Goal: Task Accomplishment & Management: Manage account settings

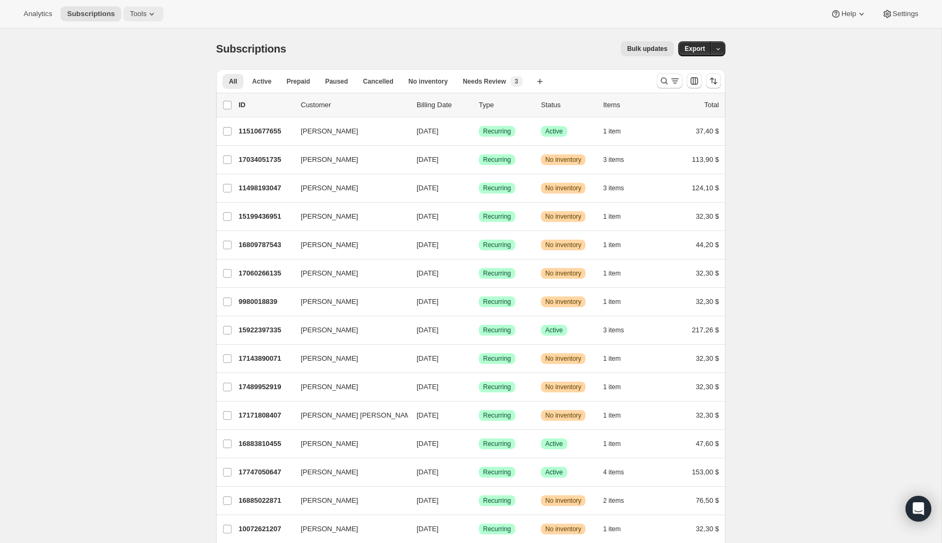
click at [146, 12] on span "Tools" at bounding box center [138, 14] width 17 height 9
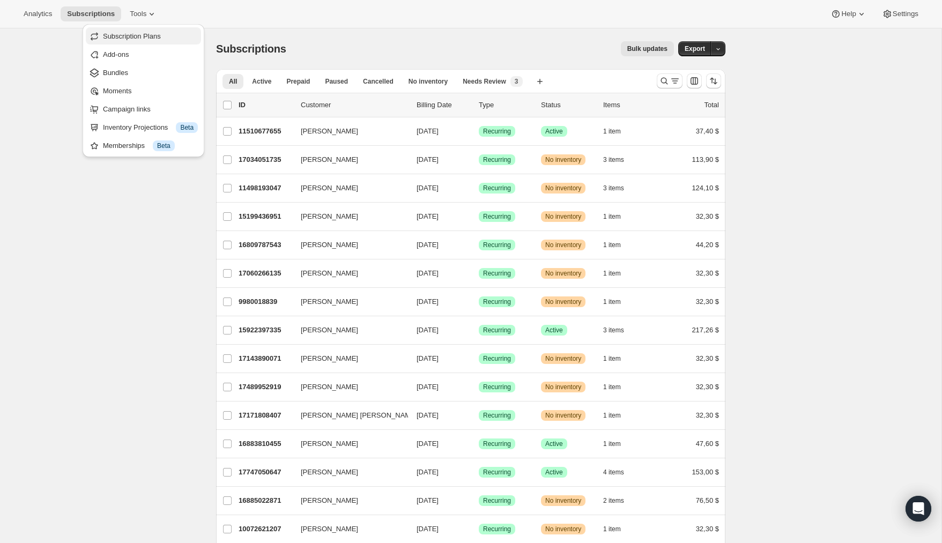
click at [138, 39] on span "Subscription Plans" at bounding box center [132, 36] width 58 height 8
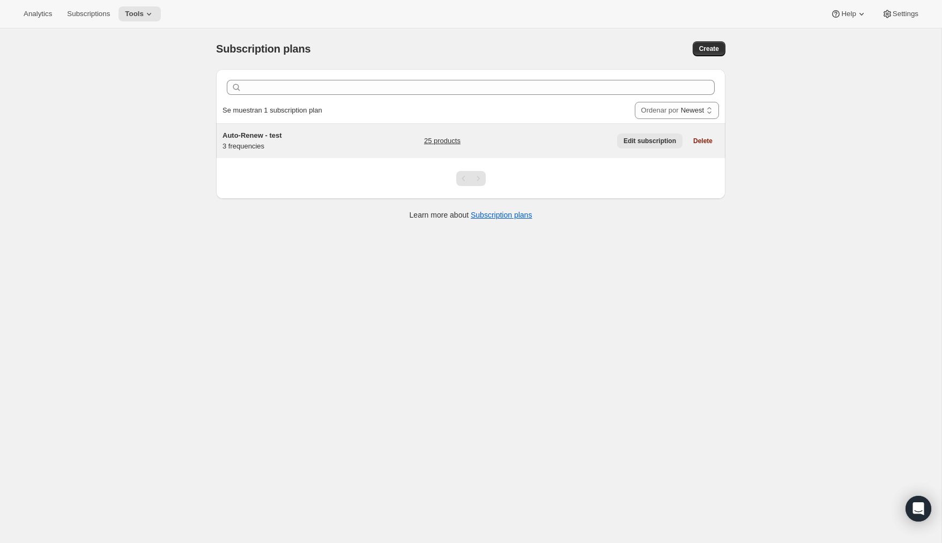
click at [660, 141] on span "Edit subscription" at bounding box center [649, 141] width 53 height 9
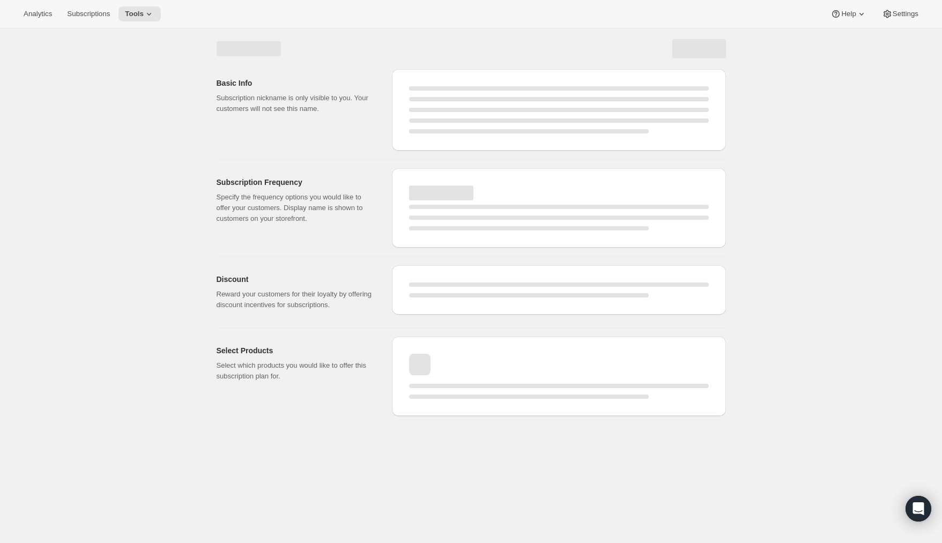
select select "WEEK"
select select "MONTH"
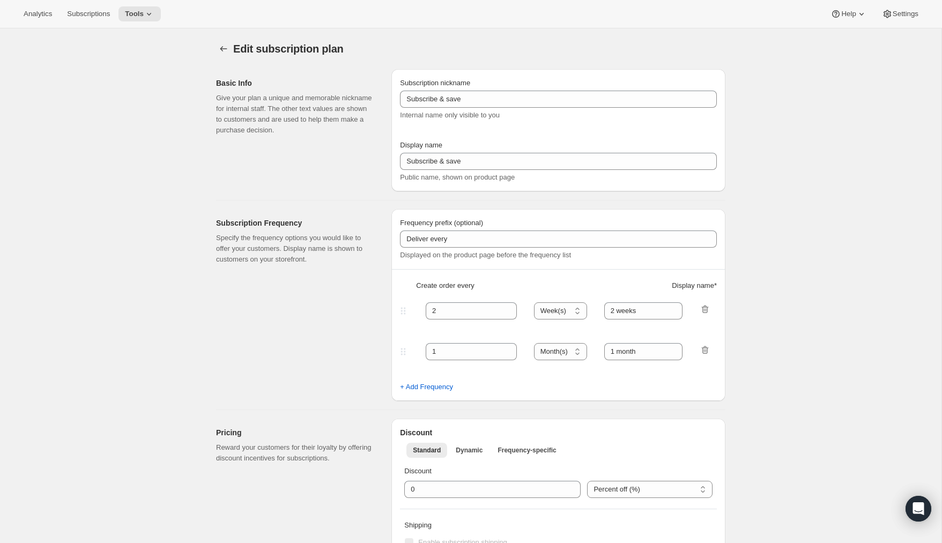
checkbox input "true"
type input "Auto-Renew - test"
type input "Auto-Renew"
type input "Every"
select select "MONTH"
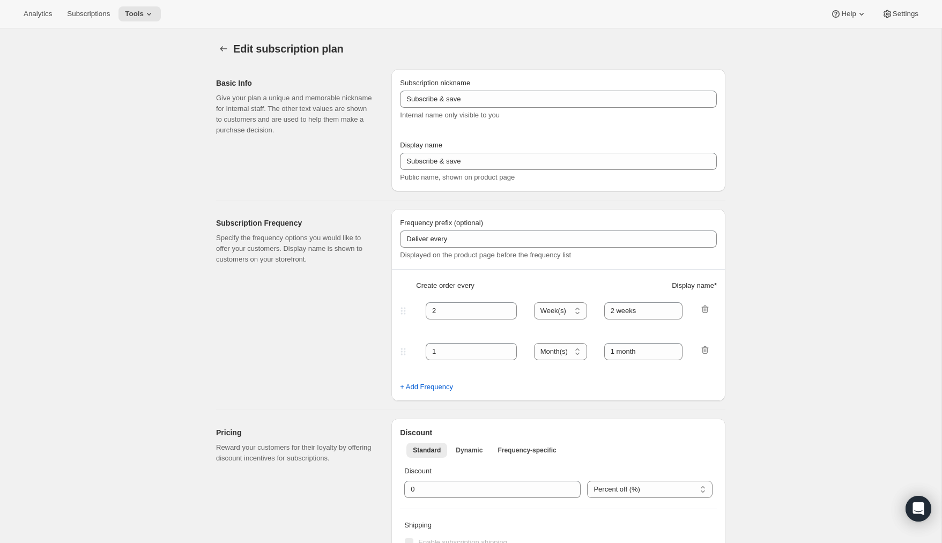
type input "2 months (most popular)"
type input "month"
type input "15"
select select "MONTH"
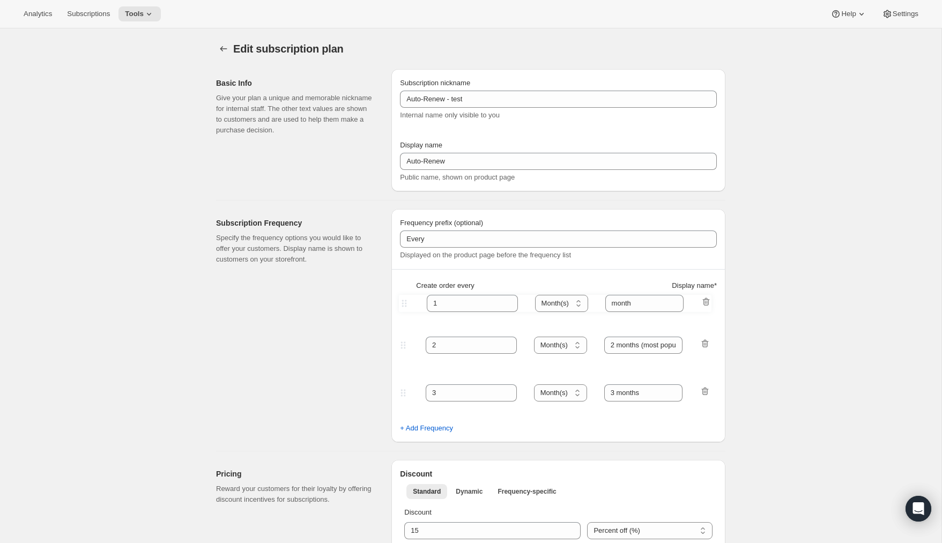
drag, startPoint x: 404, startPoint y: 352, endPoint x: 405, endPoint y: 302, distance: 49.9
click at [405, 302] on div "Frequency prefix (optional) Every Displayed on the product page before the freq…" at bounding box center [558, 325] width 334 height 233
type input "1"
type input "month"
type input "2"
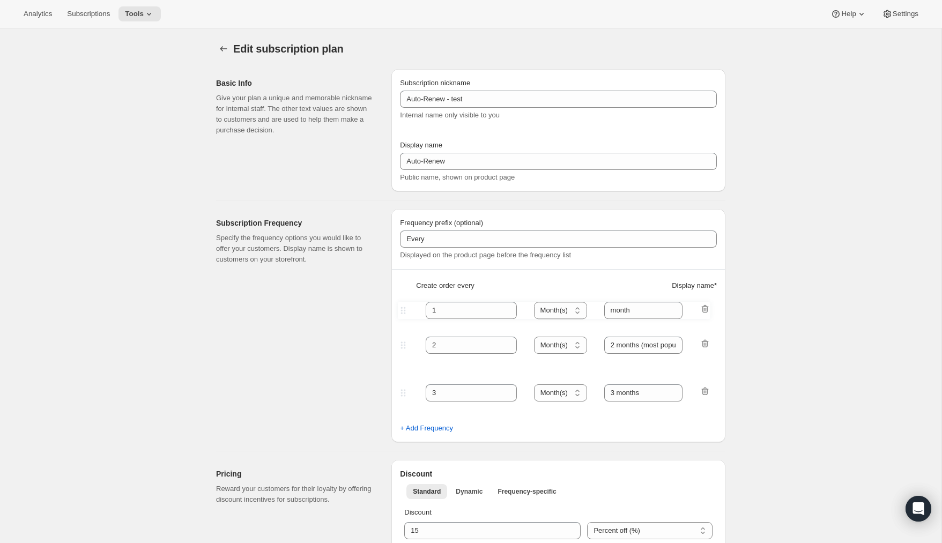
type input "2 months (most popular)"
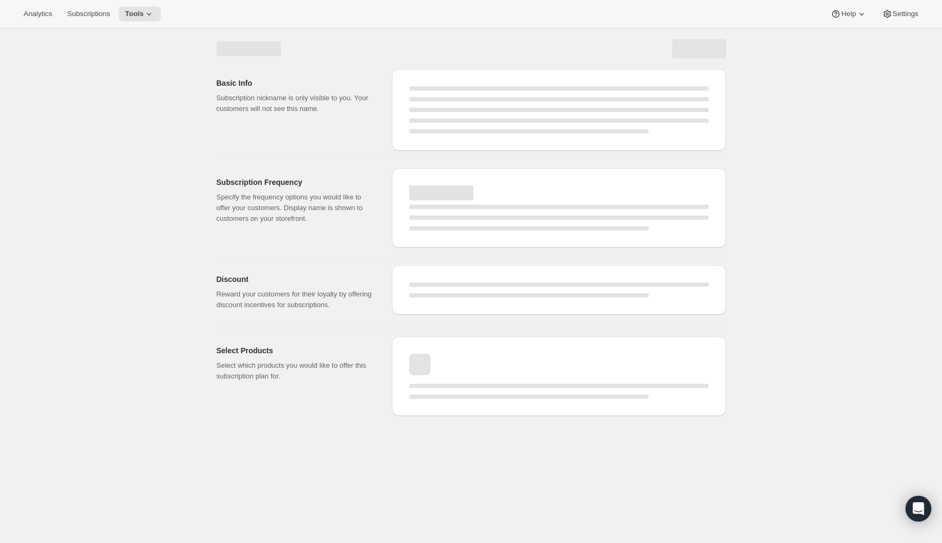
select select "MONTH"
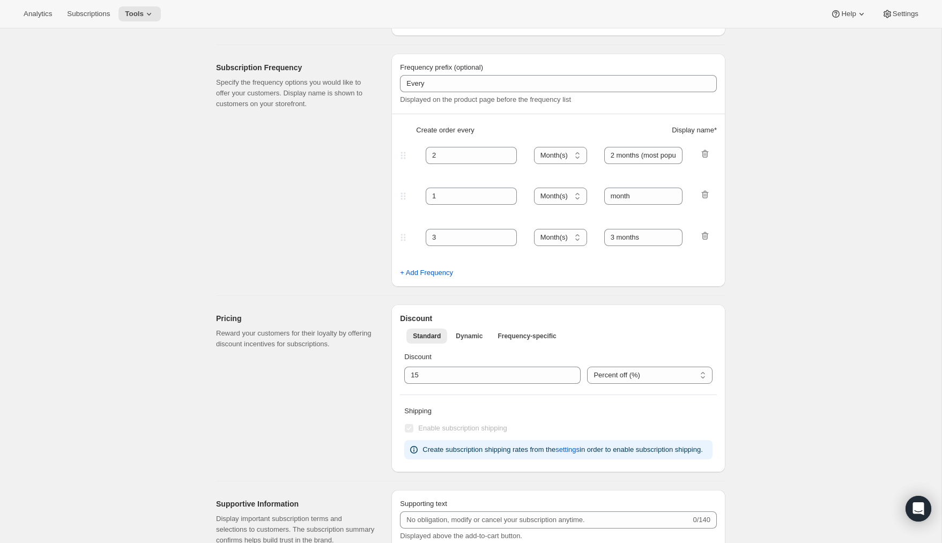
scroll to position [146, 0]
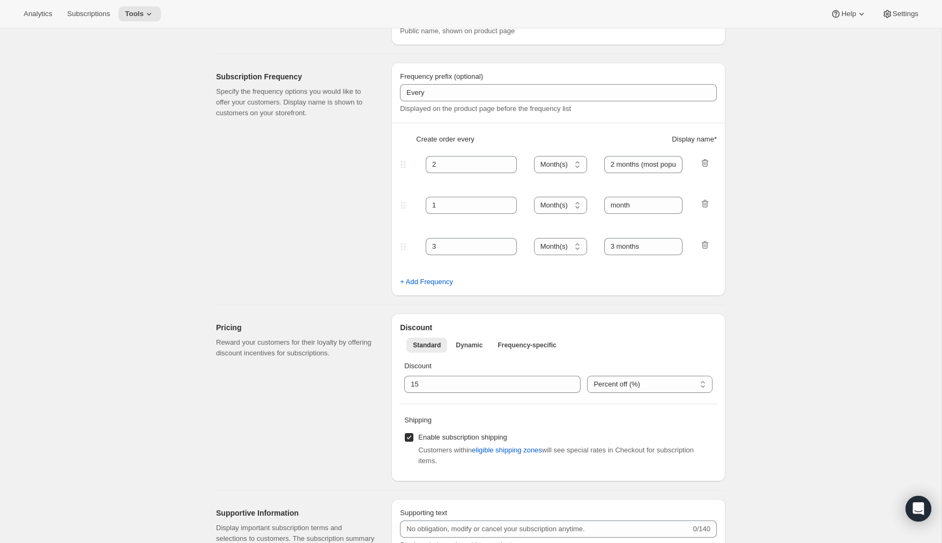
type input "1"
type input "month"
type input "2"
type input "2 months (most popular)"
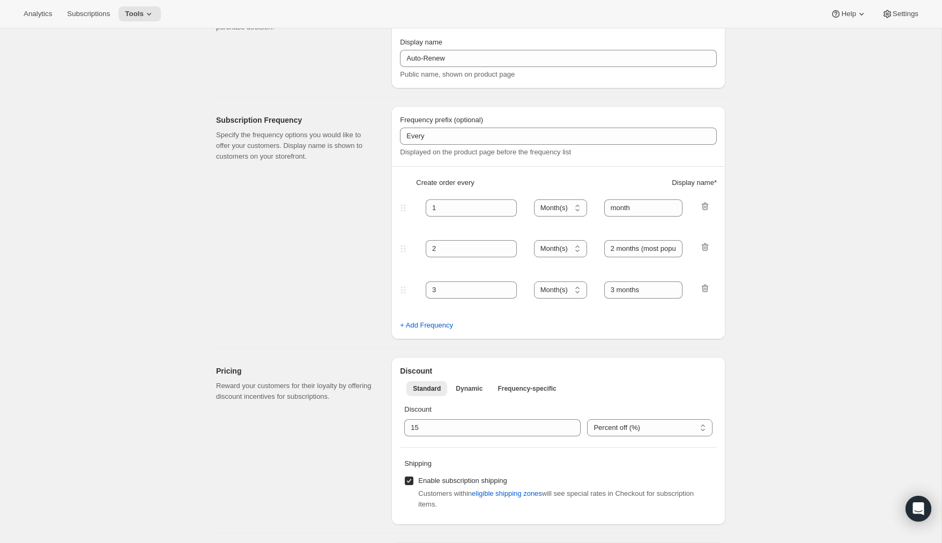
scroll to position [0, 0]
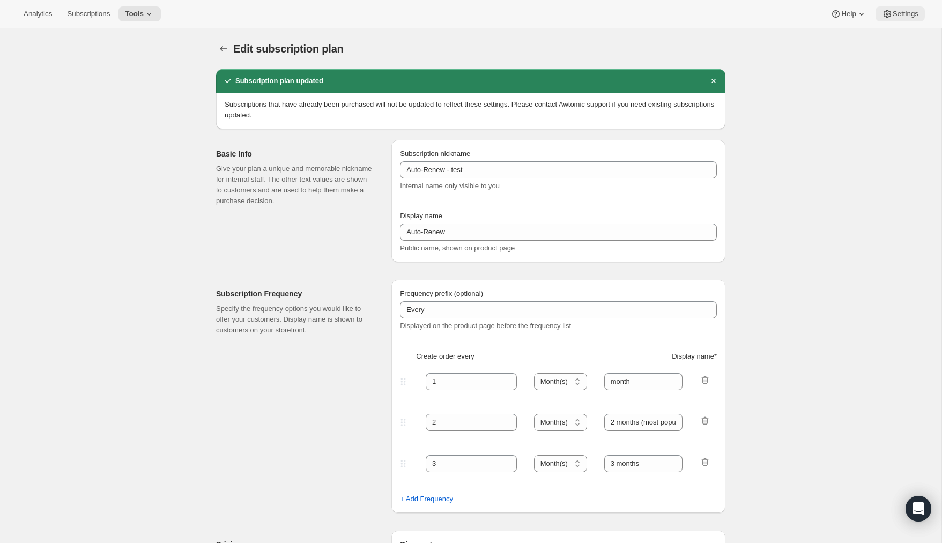
click at [897, 18] on span "Settings" at bounding box center [905, 14] width 26 height 9
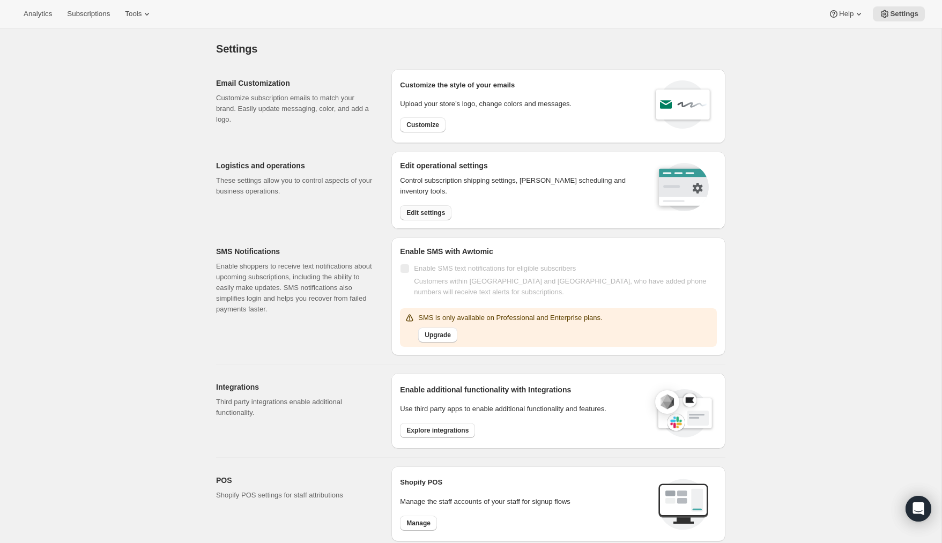
click at [433, 211] on span "Edit settings" at bounding box center [425, 213] width 39 height 9
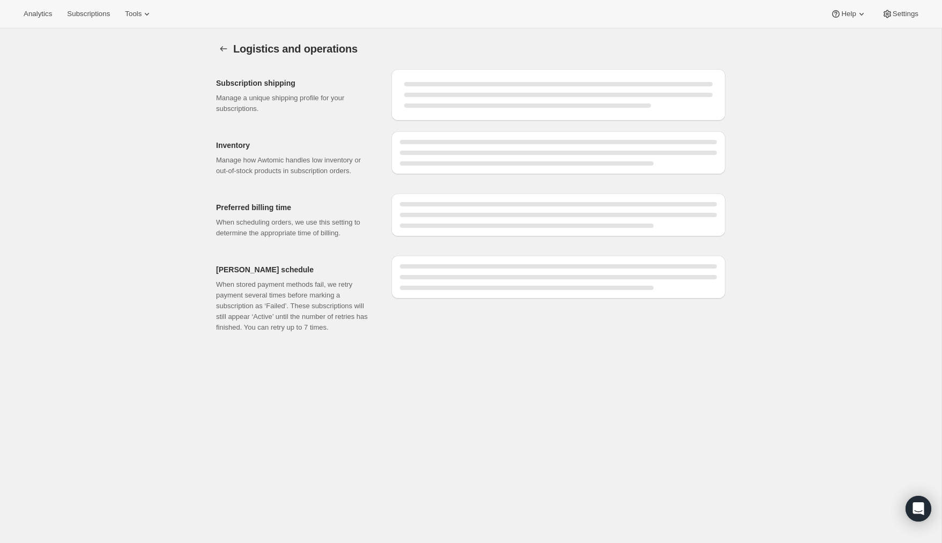
select select "DAY"
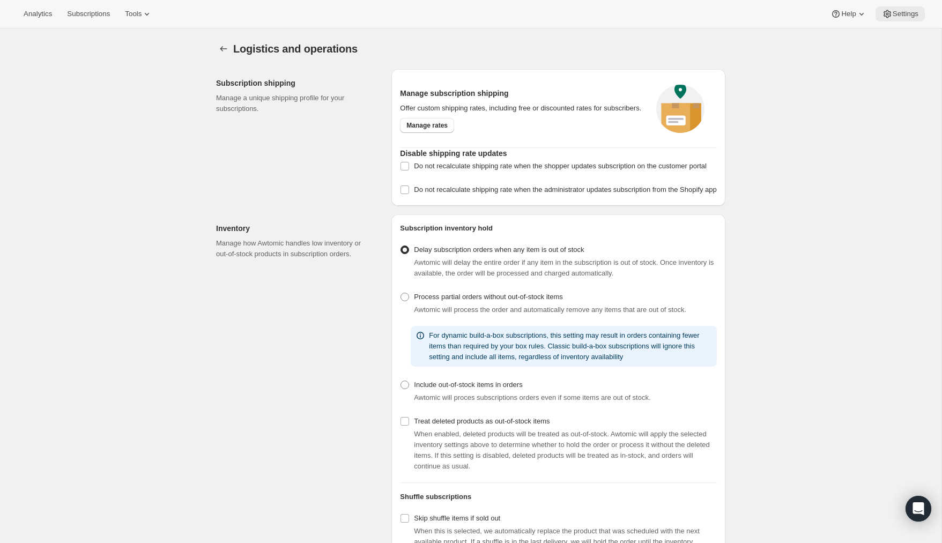
click at [918, 13] on span "Settings" at bounding box center [905, 14] width 26 height 9
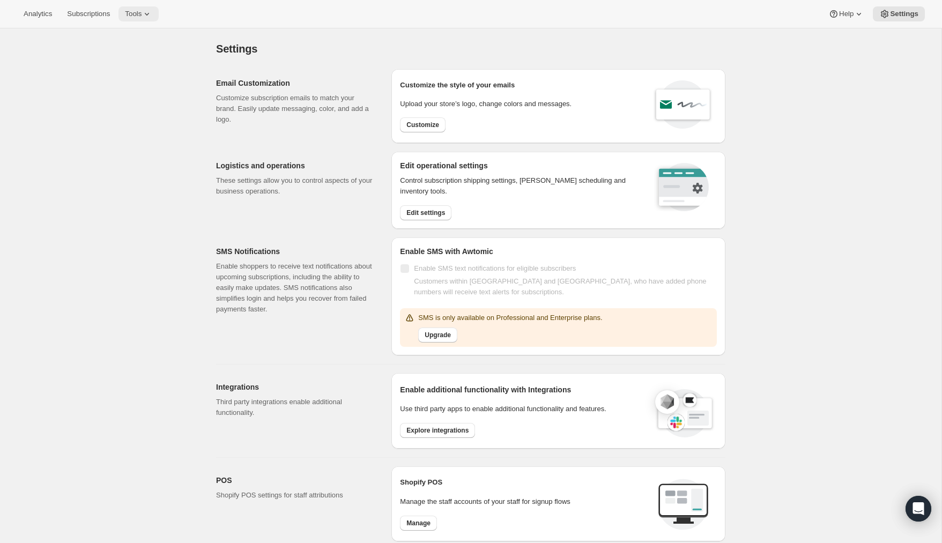
click at [137, 14] on span "Tools" at bounding box center [133, 14] width 17 height 9
click at [117, 88] on span "Moments" at bounding box center [116, 91] width 28 height 8
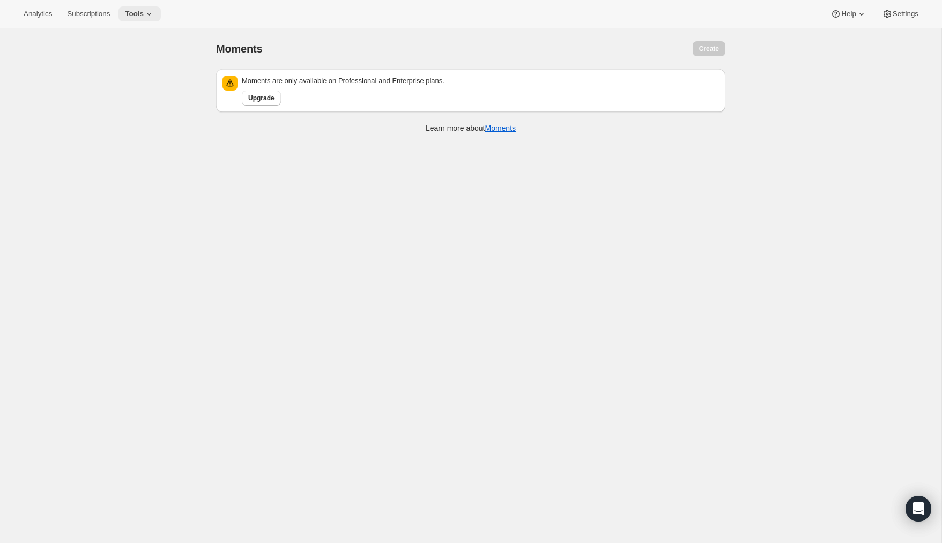
click at [151, 12] on icon at bounding box center [149, 14] width 11 height 11
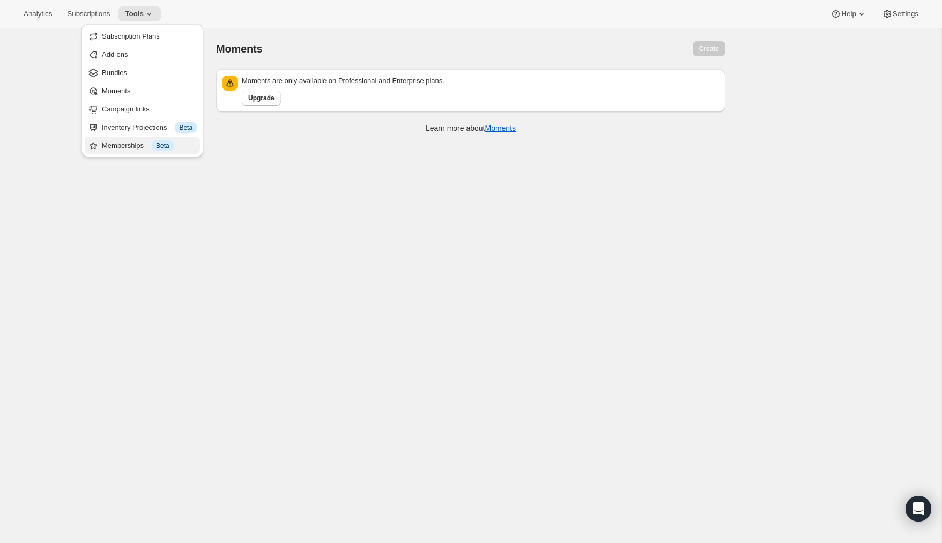
click at [127, 147] on div "Memberships Información Beta" at bounding box center [149, 145] width 95 height 11
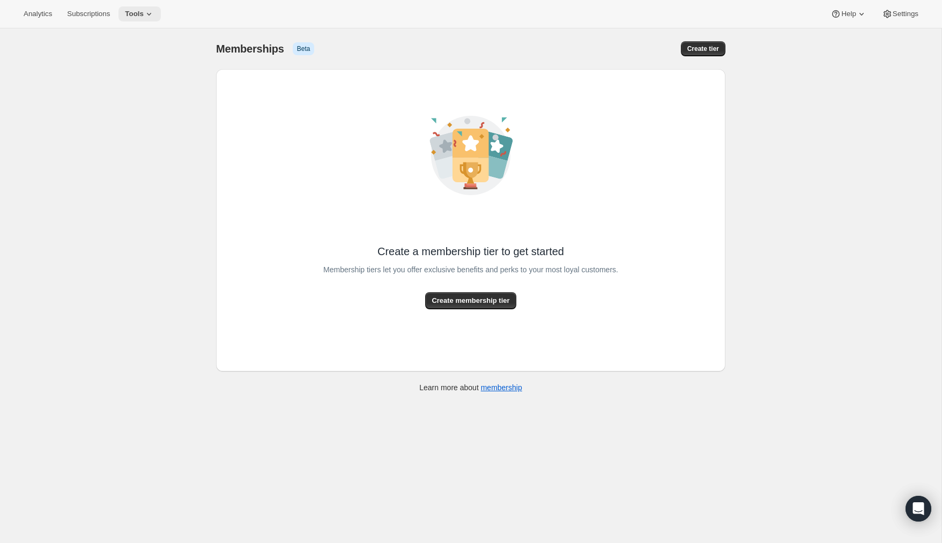
click at [143, 9] on button "Tools" at bounding box center [139, 13] width 42 height 15
click at [130, 35] on span "Subscription Plans" at bounding box center [131, 36] width 58 height 8
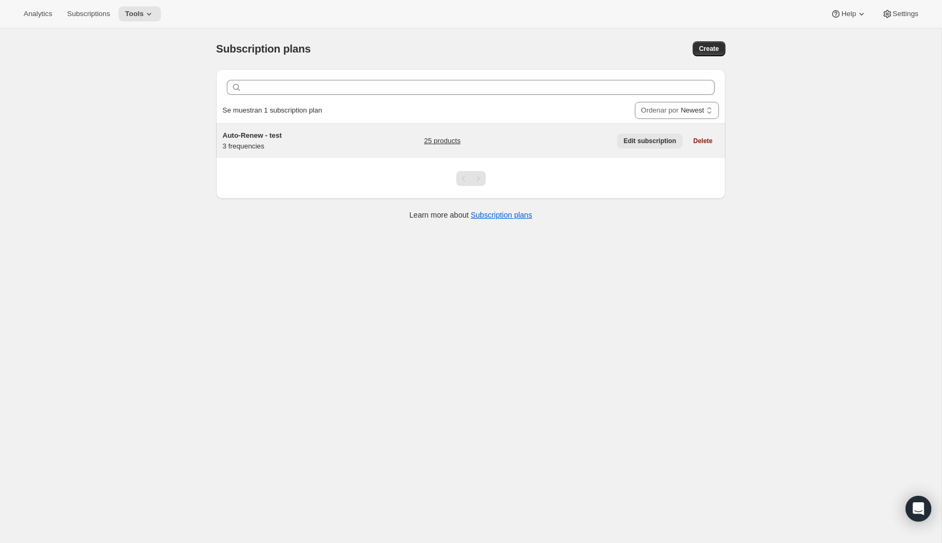
click at [624, 138] on span "Edit subscription" at bounding box center [649, 141] width 53 height 9
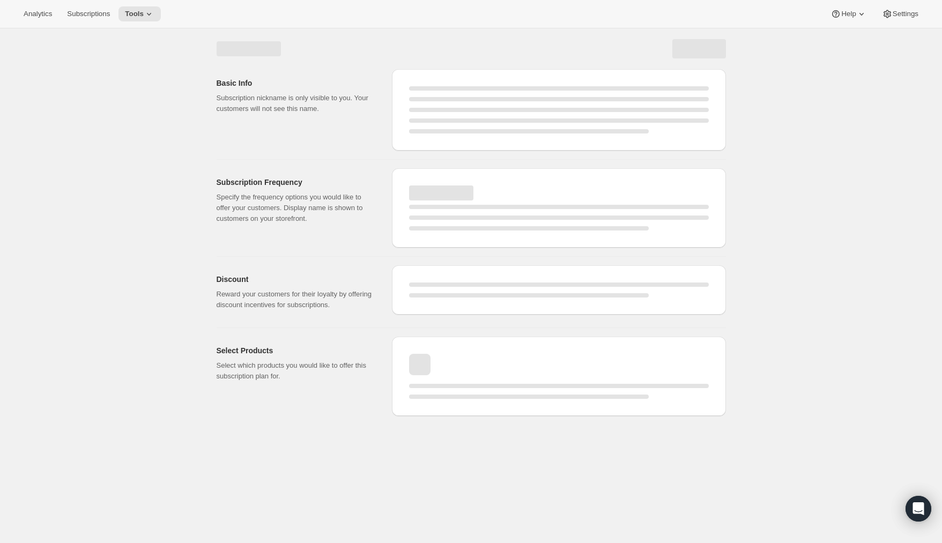
select select "WEEK"
select select "MONTH"
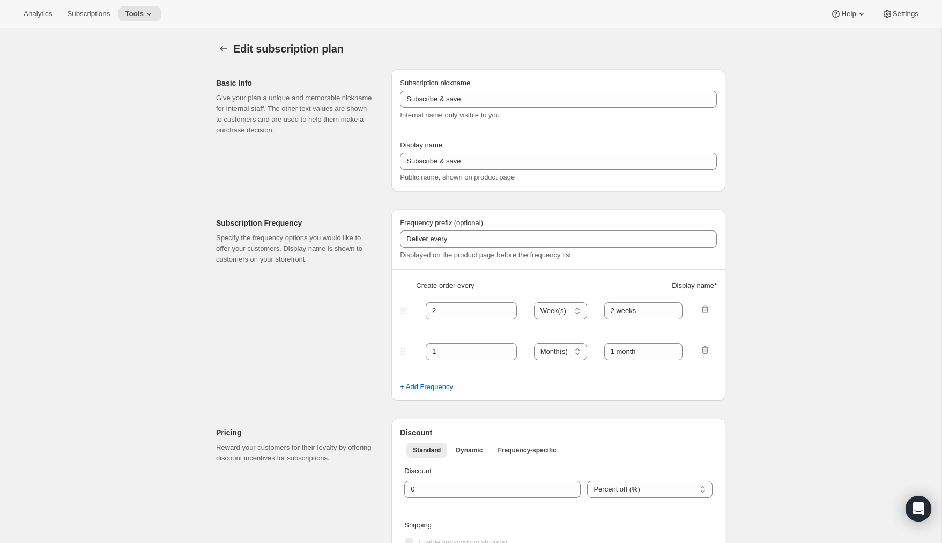
type input "Auto-Renew - test"
type input "Auto-Renew"
type input "Every"
type input "1"
select select "MONTH"
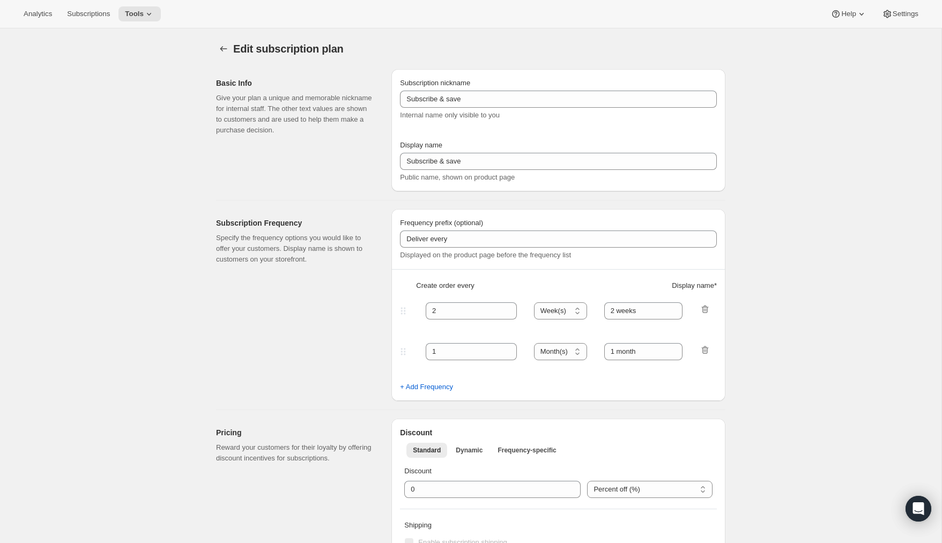
type input "month"
type input "2"
type input "2 months (most popular)"
type input "15"
select select "MONTH"
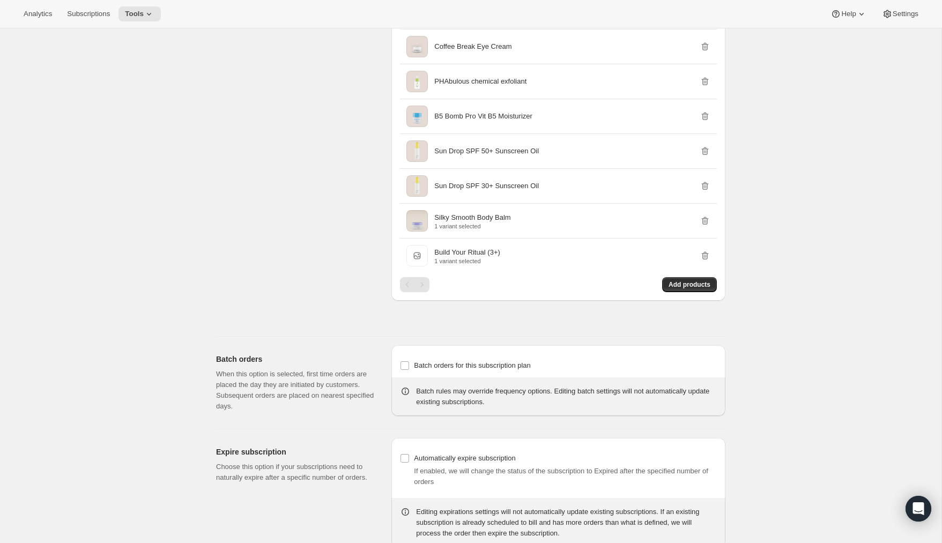
scroll to position [1109, 0]
